Goal: Information Seeking & Learning: Learn about a topic

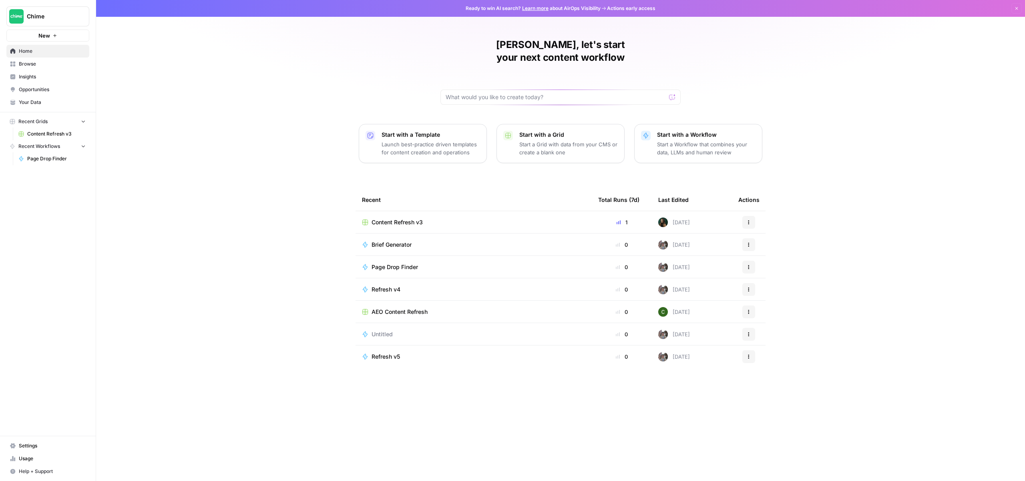
click at [50, 75] on span "Insights" at bounding box center [52, 76] width 67 height 7
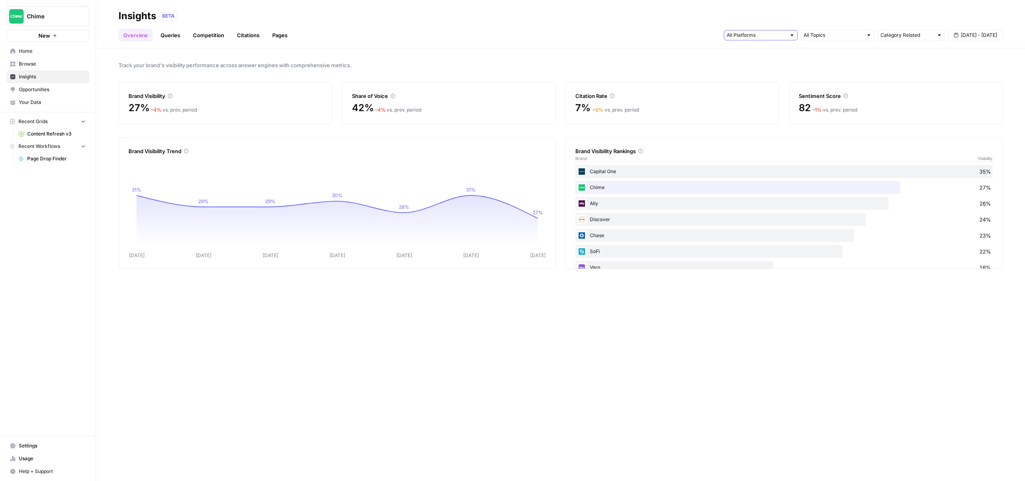
click at [759, 36] on input "text" at bounding box center [755, 35] width 59 height 8
click at [778, 88] on span "Google AI Mode" at bounding box center [759, 86] width 41 height 8
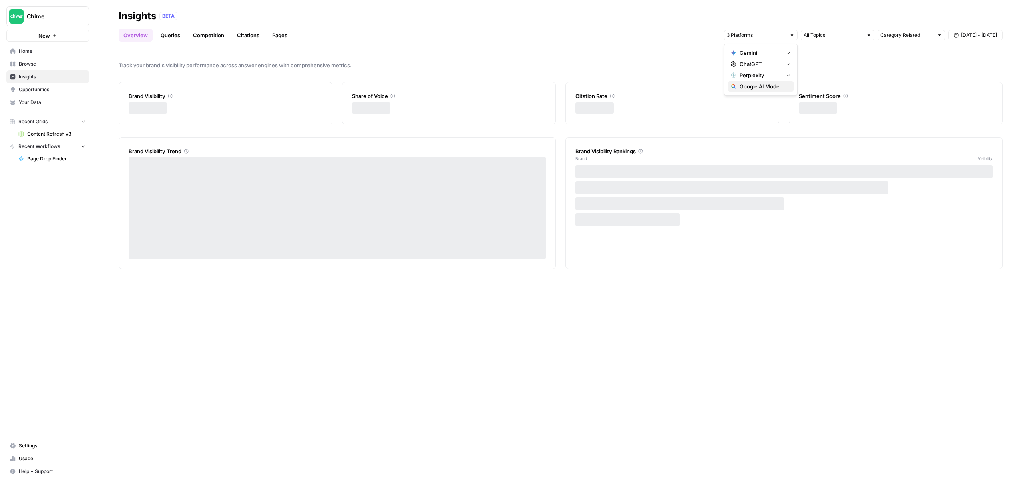
click at [778, 88] on span "Google AI Mode" at bounding box center [763, 86] width 48 height 8
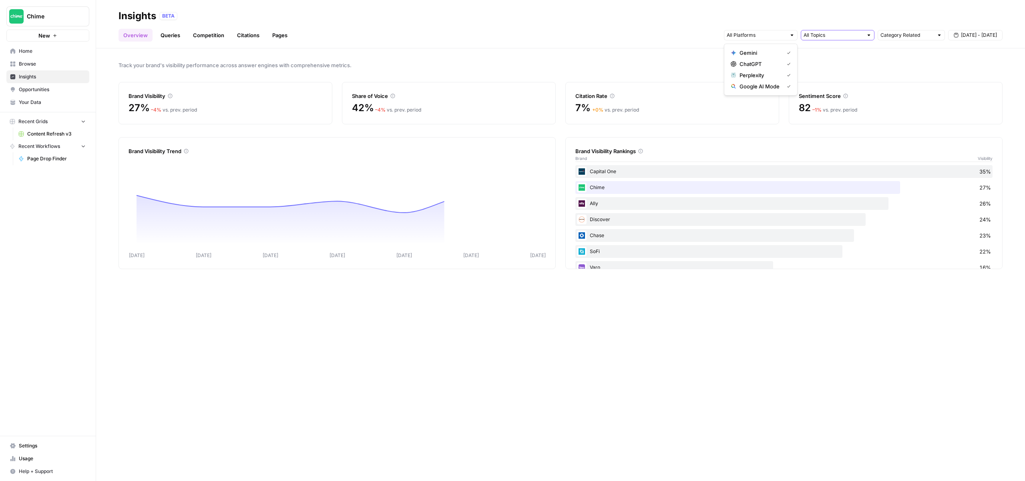
click at [837, 32] on input "text" at bounding box center [832, 35] width 59 height 8
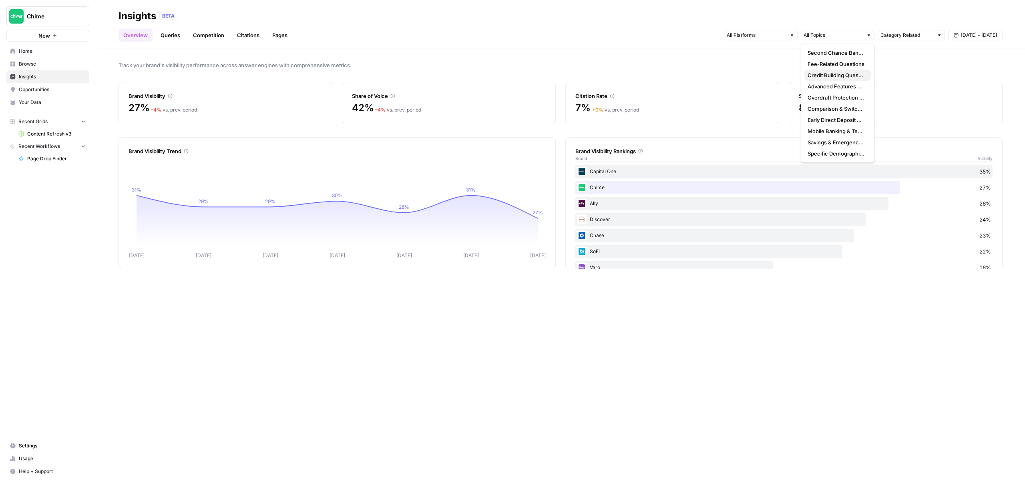
click at [836, 75] on span "Credit Building Questions" at bounding box center [835, 75] width 57 height 8
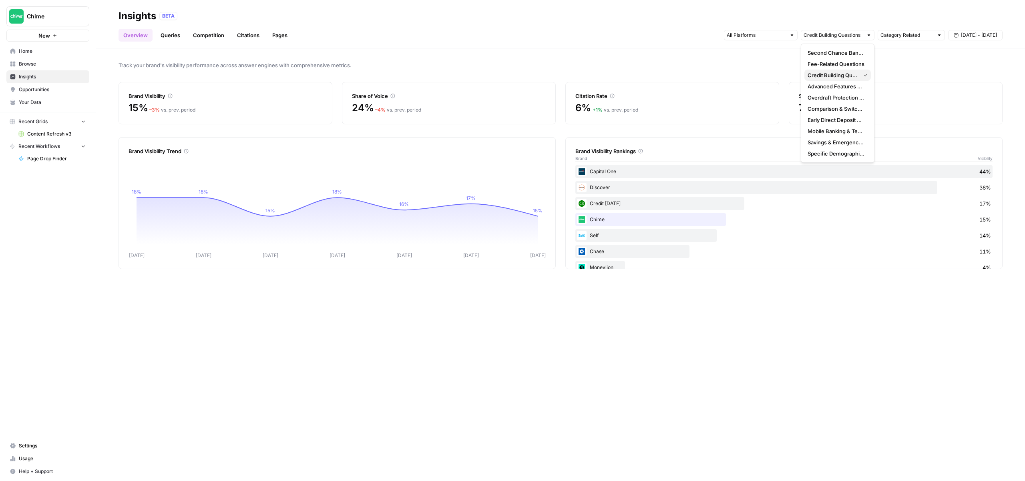
click at [836, 75] on span "Credit Building Questions" at bounding box center [832, 75] width 50 height 8
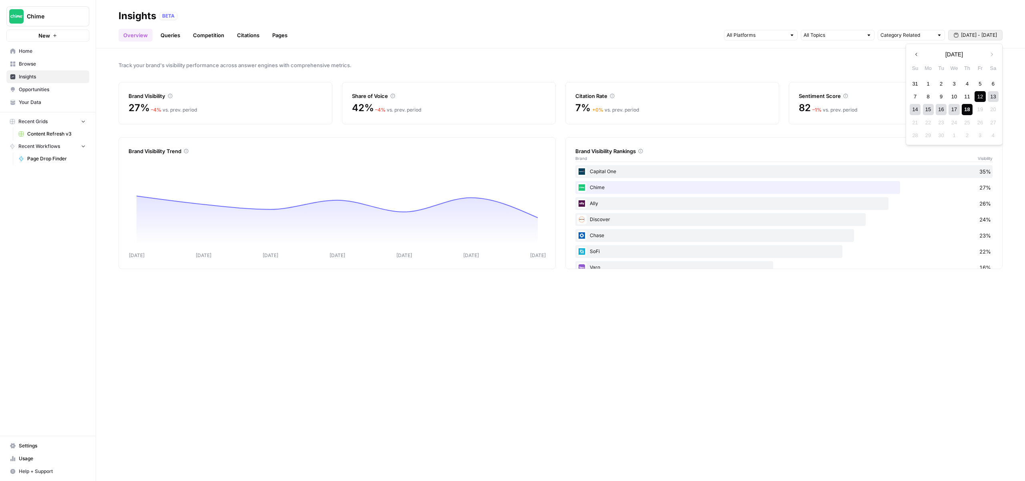
click at [971, 30] on button "[DATE] - [DATE]" at bounding box center [975, 35] width 54 height 10
click at [913, 52] on button "Previous month" at bounding box center [916, 54] width 14 height 14
click at [980, 85] on div "1" at bounding box center [979, 83] width 11 height 11
click at [991, 35] on span "[DATE] - [DATE]" at bounding box center [979, 35] width 36 height 7
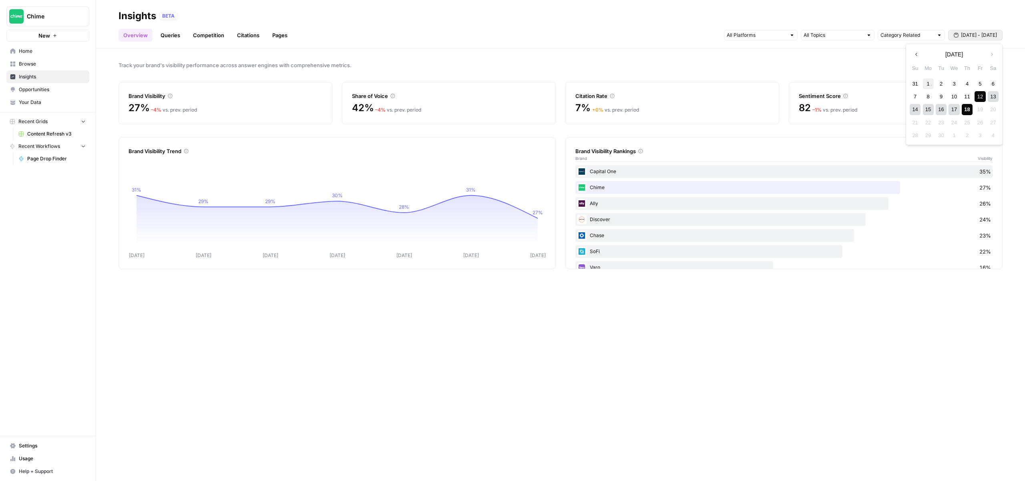
click at [929, 81] on div "1" at bounding box center [928, 83] width 11 height 11
click at [970, 106] on div "18" at bounding box center [966, 109] width 11 height 11
click at [255, 35] on link "Citations" at bounding box center [248, 35] width 32 height 13
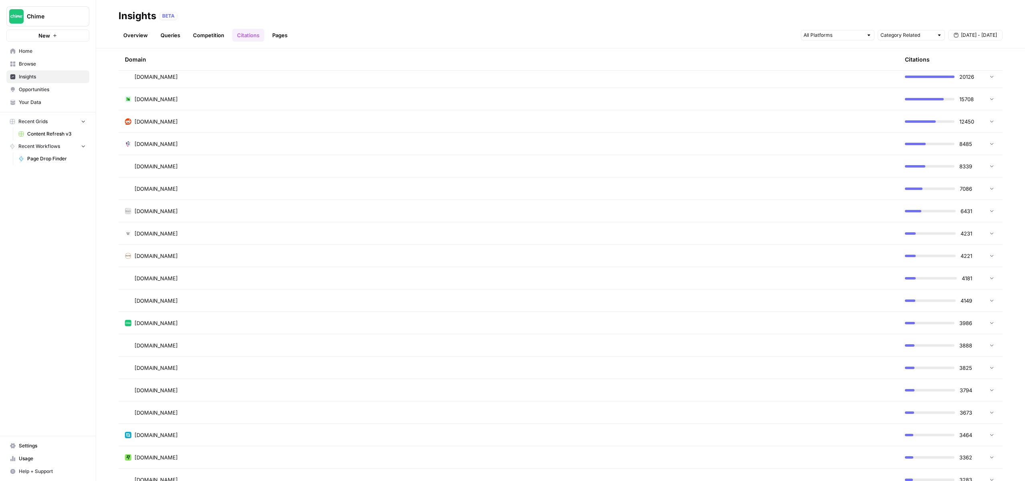
scroll to position [217, 0]
click at [195, 334] on td "[DOMAIN_NAME]" at bounding box center [508, 325] width 780 height 22
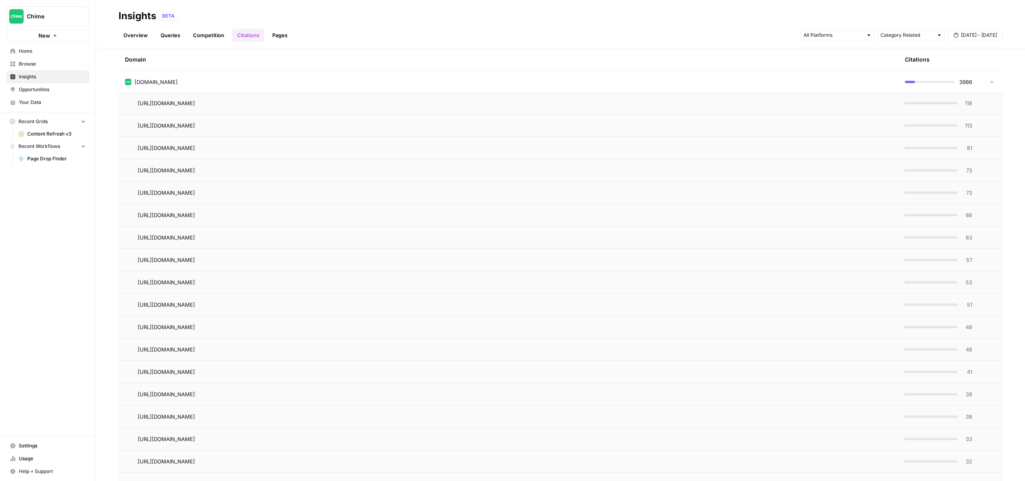
scroll to position [643, 0]
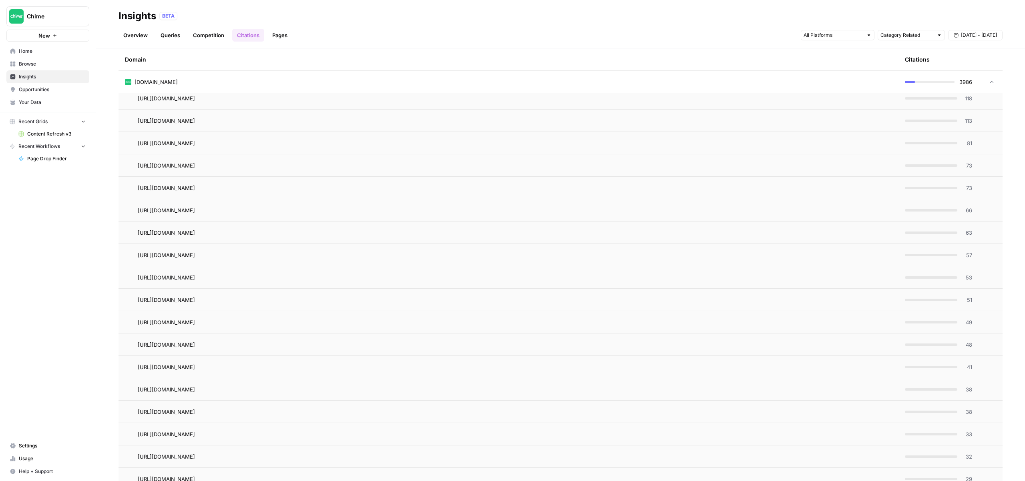
click at [942, 189] on div "73" at bounding box center [938, 188] width 67 height 8
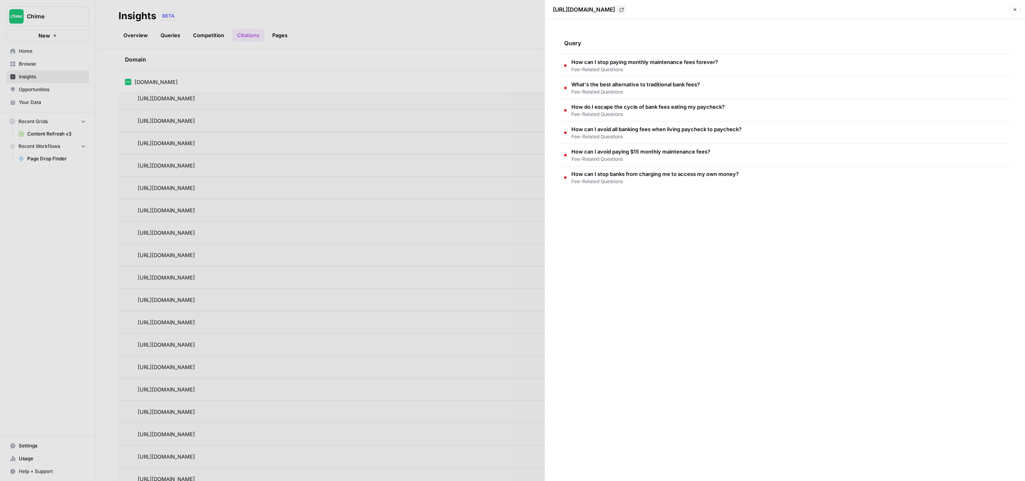
click at [365, 332] on div at bounding box center [512, 240] width 1025 height 481
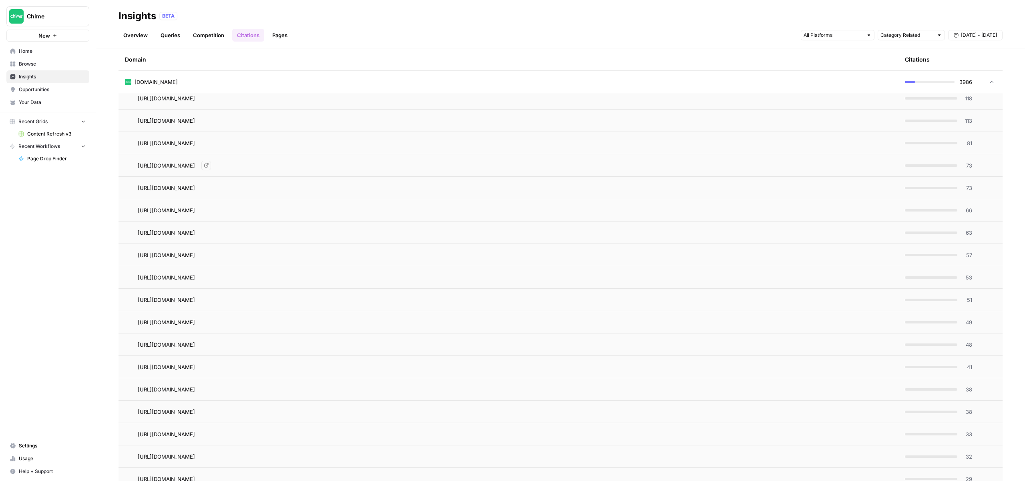
click at [195, 169] on span "[URL][DOMAIN_NAME]" at bounding box center [166, 166] width 57 height 8
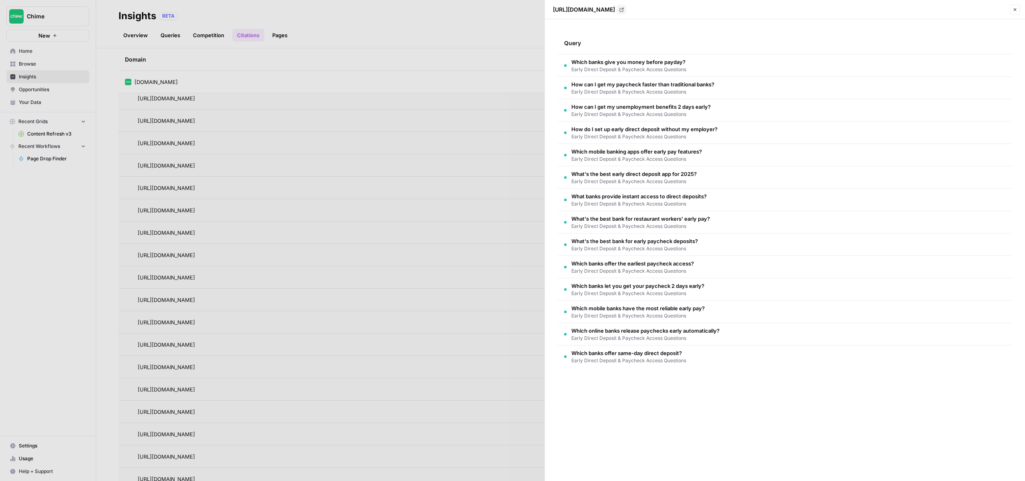
click at [582, 67] on span "Early Direct Deposit & Paycheck Access Questions" at bounding box center [628, 69] width 115 height 7
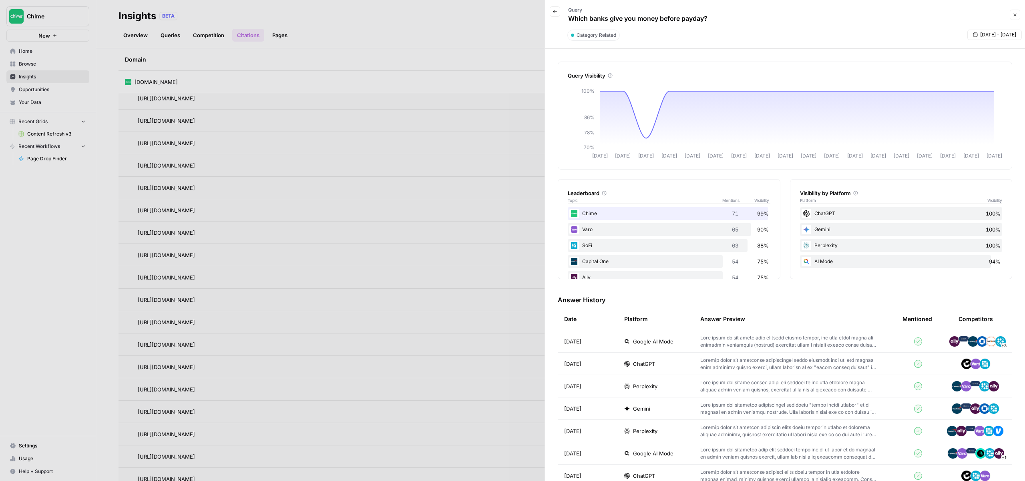
click at [1014, 13] on icon "button" at bounding box center [1014, 14] width 5 height 5
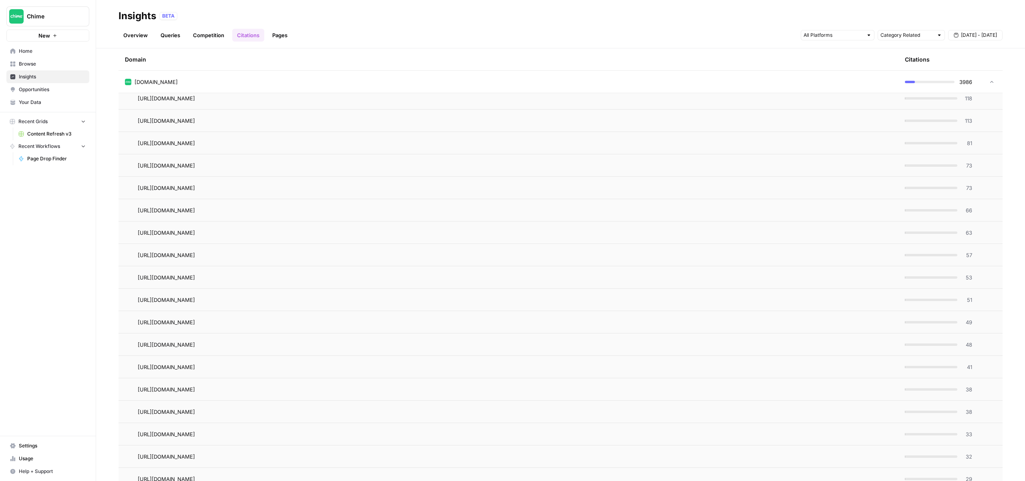
click at [51, 93] on span "Opportunities" at bounding box center [52, 89] width 67 height 7
